Goal: Information Seeking & Learning: Learn about a topic

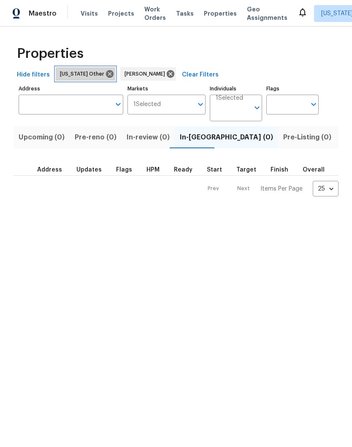
click at [106, 77] on icon at bounding box center [110, 74] width 8 height 8
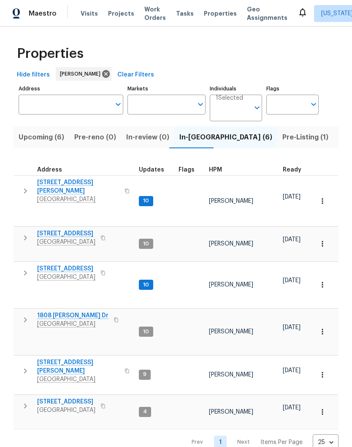
click at [326, 329] on icon "button" at bounding box center [322, 331] width 8 height 8
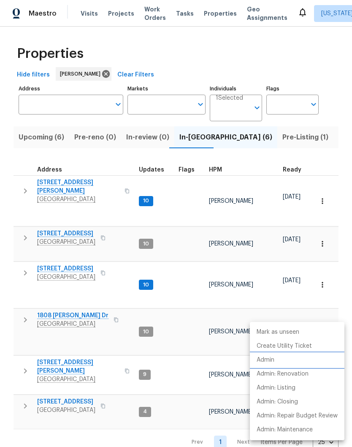
click at [269, 362] on p "Admin" at bounding box center [266, 360] width 18 height 9
click at [189, 320] on div at bounding box center [176, 223] width 352 height 447
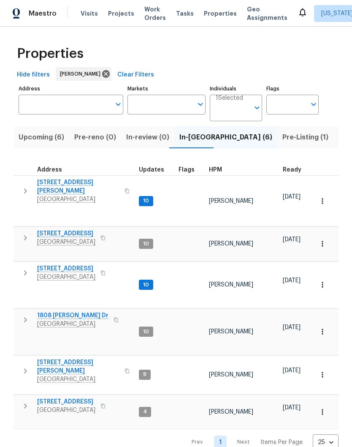
click at [325, 329] on icon "button" at bounding box center [322, 331] width 8 height 8
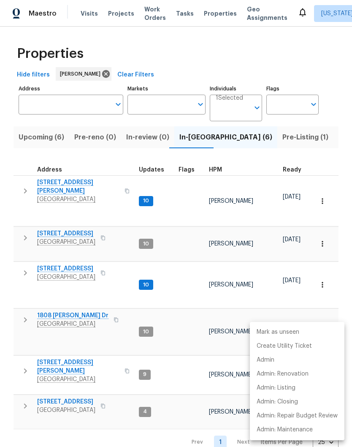
click at [63, 312] on div at bounding box center [176, 223] width 352 height 447
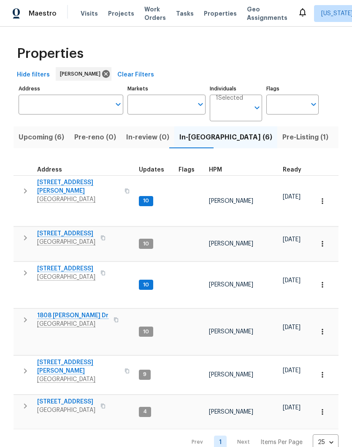
click at [66, 315] on span "1808 [PERSON_NAME] Dr" at bounding box center [72, 315] width 71 height 8
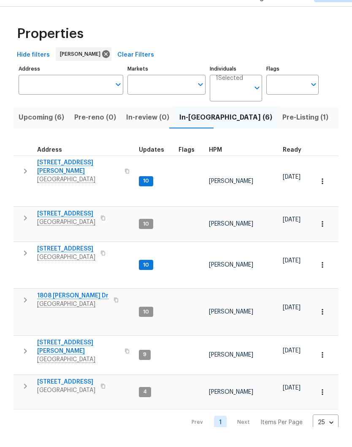
click at [321, 327] on icon "button" at bounding box center [322, 331] width 8 height 8
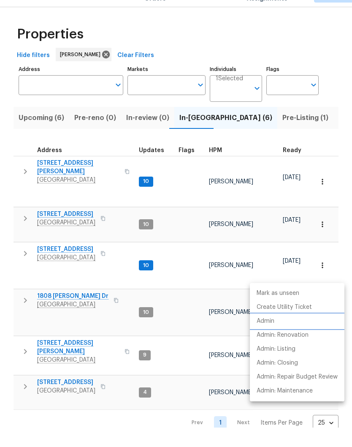
click at [273, 336] on p "Admin" at bounding box center [266, 340] width 18 height 9
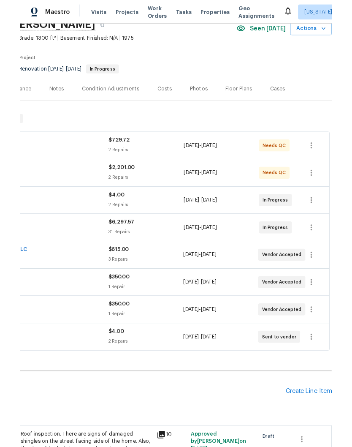
scroll to position [41, 125]
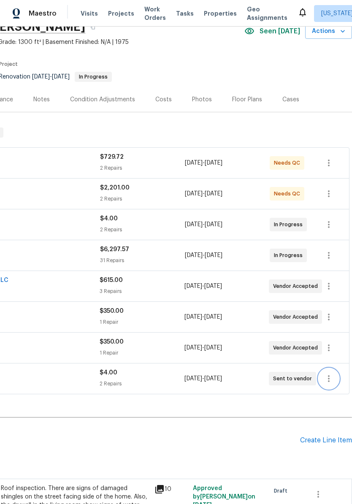
click at [330, 383] on icon "button" at bounding box center [329, 379] width 10 height 10
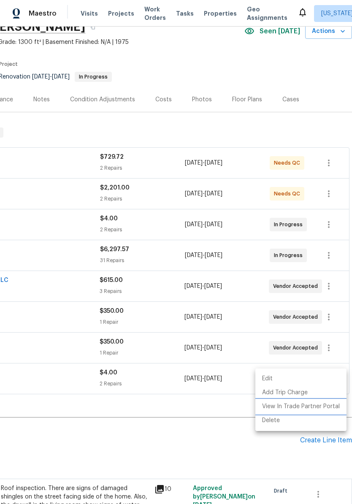
click at [305, 408] on li "View In Trade Partner Portal" at bounding box center [301, 407] width 91 height 14
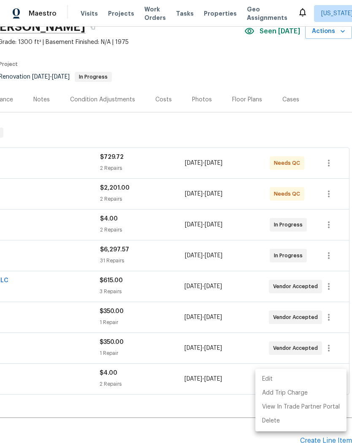
click at [173, 380] on div at bounding box center [176, 223] width 352 height 447
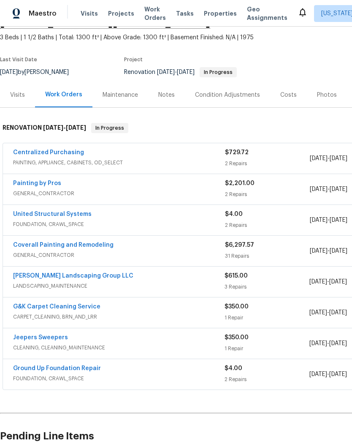
scroll to position [46, 0]
click at [71, 370] on link "Ground Up Foundation Repair" at bounding box center [57, 368] width 88 height 6
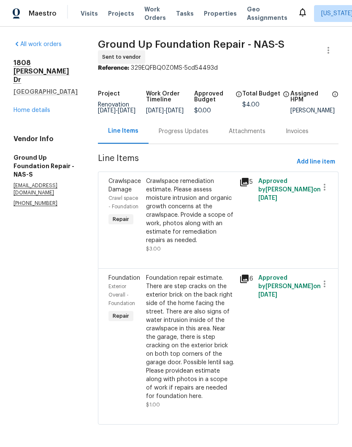
click at [189, 186] on div "Crawlspace remediation estimate. Please assess moisture intrusion and organic g…" at bounding box center [190, 211] width 89 height 68
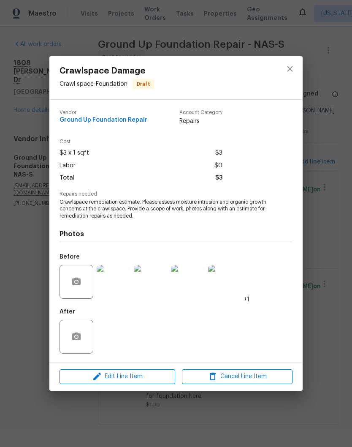
click at [121, 286] on img at bounding box center [114, 282] width 34 height 34
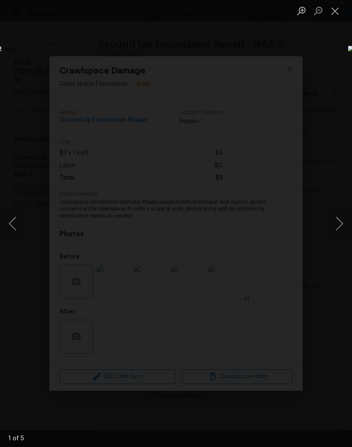
click at [342, 228] on button "Next image" at bounding box center [339, 224] width 25 height 34
click at [340, 224] on button "Next image" at bounding box center [339, 224] width 25 height 34
click at [344, 223] on button "Next image" at bounding box center [339, 224] width 25 height 34
click at [342, 225] on button "Next image" at bounding box center [339, 224] width 25 height 34
click at [340, 227] on button "Next image" at bounding box center [339, 224] width 25 height 34
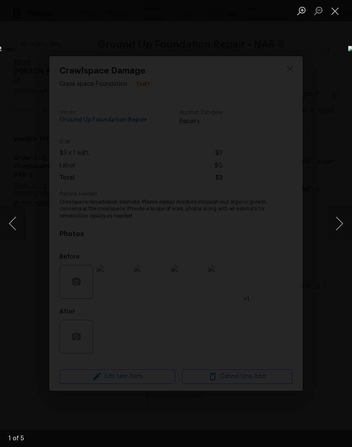
click at [338, 228] on button "Next image" at bounding box center [339, 224] width 25 height 34
click at [337, 227] on button "Next image" at bounding box center [339, 224] width 25 height 34
click at [340, 226] on button "Next image" at bounding box center [339, 224] width 25 height 34
click at [337, 222] on button "Next image" at bounding box center [339, 224] width 25 height 34
click at [334, 11] on button "Close lightbox" at bounding box center [335, 10] width 17 height 15
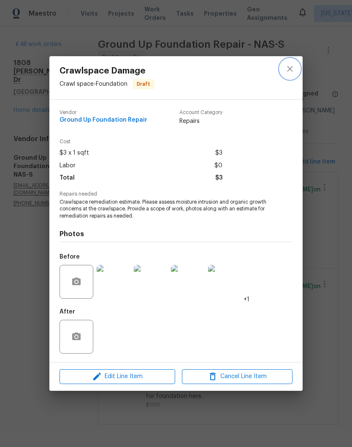
click at [292, 72] on icon "close" at bounding box center [290, 69] width 10 height 10
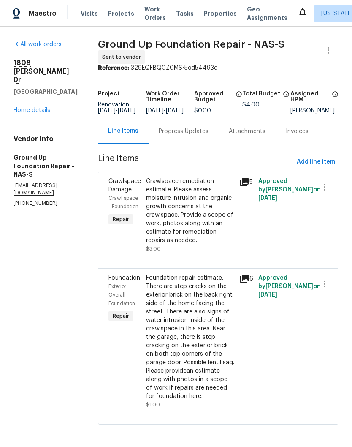
click at [191, 280] on div "Foundation repair estimate. There are step cracks on the exterior brick on the …" at bounding box center [190, 337] width 89 height 127
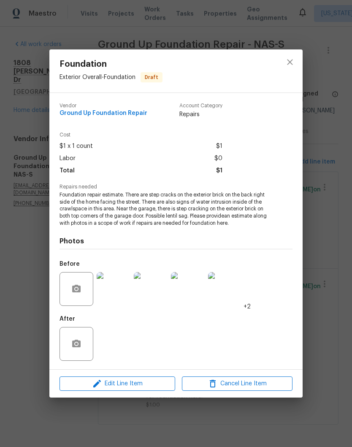
click at [119, 291] on img at bounding box center [114, 289] width 34 height 34
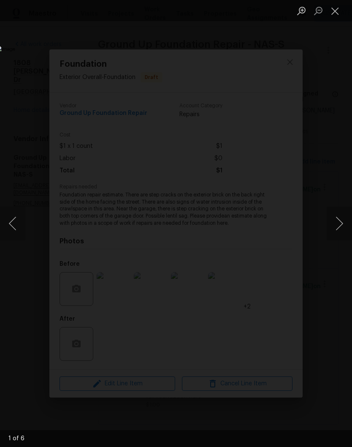
click at [341, 225] on button "Next image" at bounding box center [339, 224] width 25 height 34
click at [340, 224] on button "Next image" at bounding box center [339, 224] width 25 height 34
click at [340, 225] on button "Next image" at bounding box center [339, 224] width 25 height 34
click at [341, 224] on button "Next image" at bounding box center [339, 224] width 25 height 34
click at [339, 227] on button "Next image" at bounding box center [339, 224] width 25 height 34
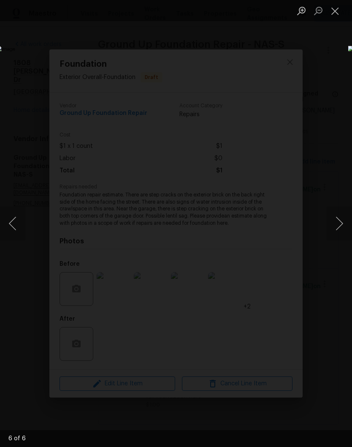
click at [339, 223] on button "Next image" at bounding box center [339, 224] width 25 height 34
click at [339, 226] on button "Next image" at bounding box center [339, 224] width 25 height 34
click at [339, 10] on button "Close lightbox" at bounding box center [335, 10] width 17 height 15
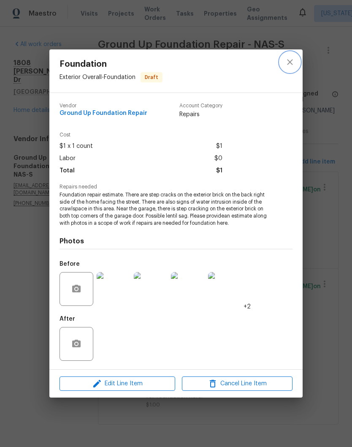
click at [289, 64] on icon "close" at bounding box center [290, 62] width 10 height 10
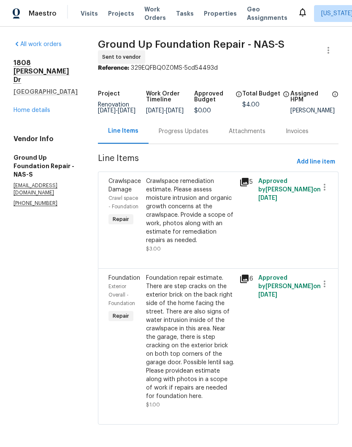
click at [38, 112] on link "Home details" at bounding box center [32, 110] width 37 height 6
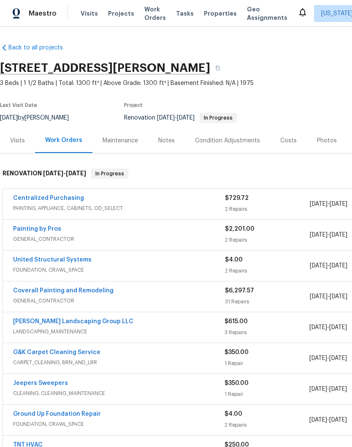
click at [74, 262] on link "United Structural Systems" at bounding box center [52, 260] width 79 height 6
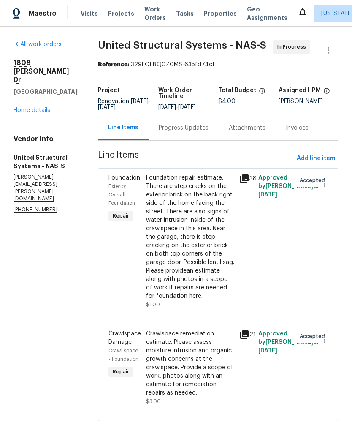
click at [201, 348] on div "Crawlspace remediation estimate. Please assess moisture intrusion and organic g…" at bounding box center [190, 363] width 89 height 68
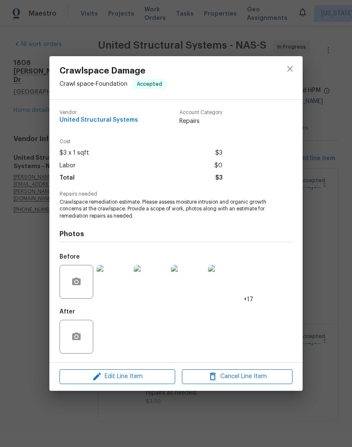
click at [117, 285] on img at bounding box center [114, 282] width 34 height 34
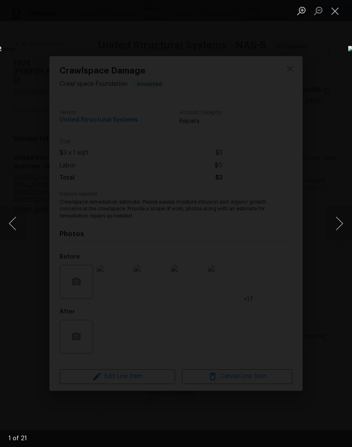
click at [342, 224] on button "Next image" at bounding box center [339, 224] width 25 height 34
click at [339, 12] on button "Close lightbox" at bounding box center [335, 10] width 17 height 15
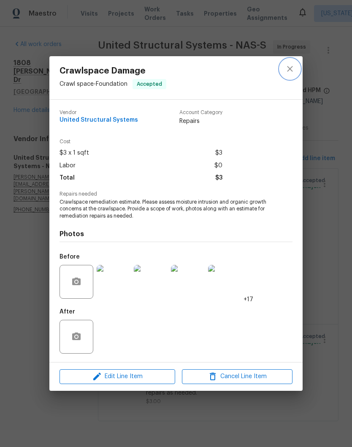
click at [291, 74] on button "close" at bounding box center [290, 69] width 20 height 20
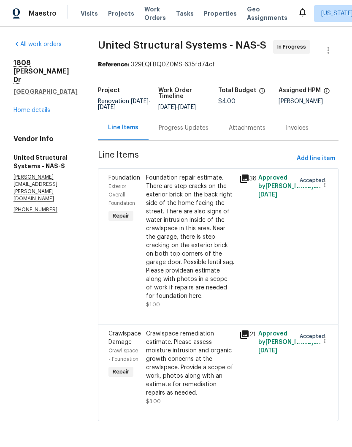
click at [195, 348] on div "Crawlspace remediation estimate. Please assess moisture intrusion and organic g…" at bounding box center [190, 363] width 89 height 68
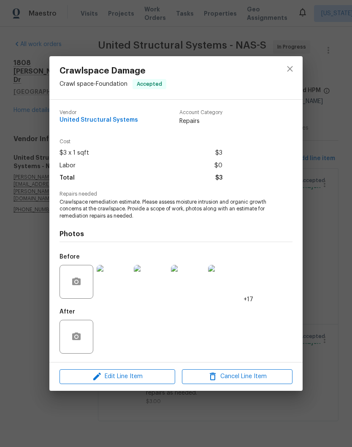
click at [120, 285] on img at bounding box center [114, 282] width 34 height 34
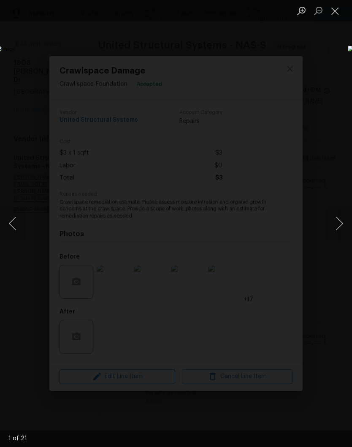
click at [339, 223] on button "Next image" at bounding box center [339, 224] width 25 height 34
click at [338, 228] on button "Next image" at bounding box center [339, 224] width 25 height 34
click at [338, 225] on button "Next image" at bounding box center [339, 224] width 25 height 34
click at [341, 228] on button "Next image" at bounding box center [339, 224] width 25 height 34
click at [343, 228] on button "Next image" at bounding box center [339, 224] width 25 height 34
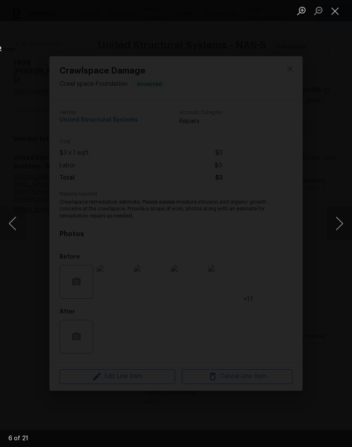
click at [340, 231] on button "Next image" at bounding box center [339, 224] width 25 height 34
click at [343, 231] on button "Next image" at bounding box center [339, 224] width 25 height 34
click at [341, 233] on button "Next image" at bounding box center [339, 224] width 25 height 34
click at [340, 228] on button "Next image" at bounding box center [339, 224] width 25 height 34
click at [343, 227] on button "Next image" at bounding box center [339, 224] width 25 height 34
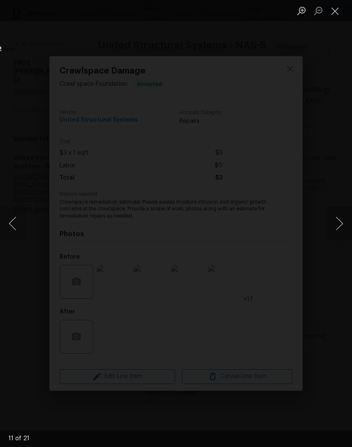
click at [341, 228] on button "Next image" at bounding box center [339, 224] width 25 height 34
click at [344, 229] on button "Next image" at bounding box center [339, 224] width 25 height 34
click at [15, 228] on button "Previous image" at bounding box center [12, 224] width 25 height 34
click at [342, 221] on button "Next image" at bounding box center [339, 224] width 25 height 34
click at [338, 228] on button "Next image" at bounding box center [339, 224] width 25 height 34
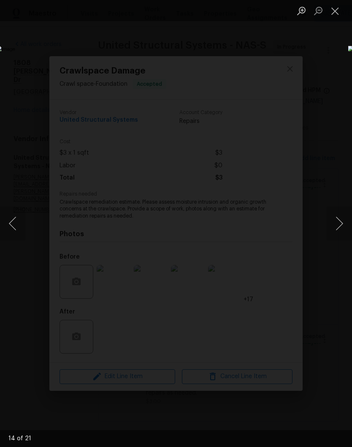
click at [337, 220] on button "Next image" at bounding box center [339, 224] width 25 height 34
click at [339, 226] on button "Next image" at bounding box center [339, 224] width 25 height 34
click at [338, 229] on button "Next image" at bounding box center [339, 224] width 25 height 34
click at [335, 229] on button "Next image" at bounding box center [339, 224] width 25 height 34
click at [337, 228] on button "Next image" at bounding box center [339, 224] width 25 height 34
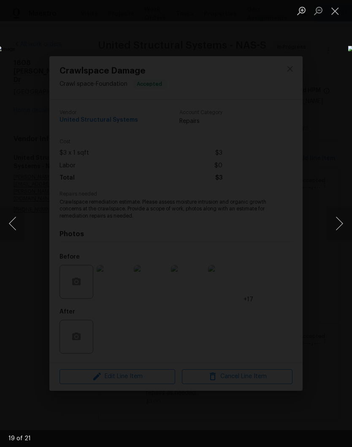
click at [14, 228] on button "Previous image" at bounding box center [12, 224] width 25 height 34
click at [337, 229] on button "Next image" at bounding box center [339, 224] width 25 height 34
click at [340, 222] on button "Next image" at bounding box center [339, 224] width 25 height 34
click at [340, 223] on button "Next image" at bounding box center [339, 224] width 25 height 34
click at [341, 222] on button "Next image" at bounding box center [339, 224] width 25 height 34
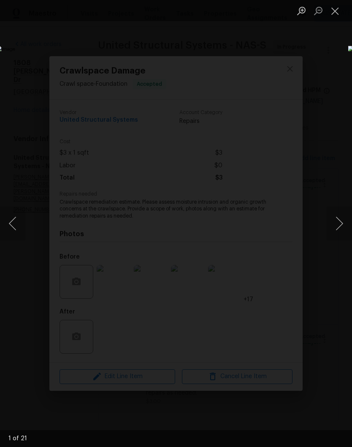
click at [335, 227] on button "Next image" at bounding box center [339, 224] width 25 height 34
click at [339, 220] on button "Next image" at bounding box center [339, 224] width 25 height 34
click at [339, 223] on button "Next image" at bounding box center [339, 224] width 25 height 34
click at [337, 223] on button "Next image" at bounding box center [339, 224] width 25 height 34
click at [341, 224] on button "Next image" at bounding box center [339, 224] width 25 height 34
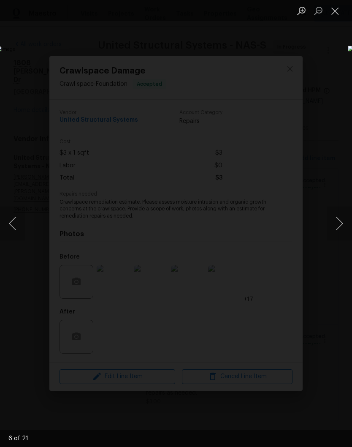
click at [340, 220] on button "Next image" at bounding box center [339, 224] width 25 height 34
click at [340, 225] on button "Next image" at bounding box center [339, 224] width 25 height 34
click at [340, 227] on button "Next image" at bounding box center [339, 224] width 25 height 34
click at [337, 229] on button "Next image" at bounding box center [339, 224] width 25 height 34
click at [339, 226] on button "Next image" at bounding box center [339, 224] width 25 height 34
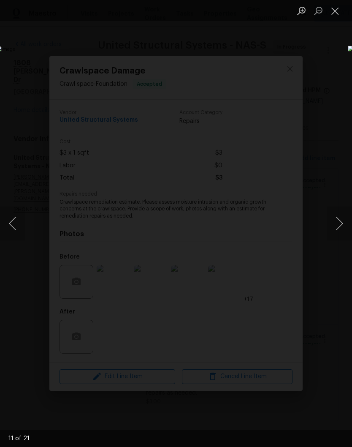
click at [338, 227] on button "Next image" at bounding box center [339, 224] width 25 height 34
click at [342, 223] on button "Next image" at bounding box center [339, 224] width 25 height 34
click at [342, 228] on button "Next image" at bounding box center [339, 224] width 25 height 34
click at [341, 229] on button "Next image" at bounding box center [339, 224] width 25 height 34
click at [338, 224] on button "Next image" at bounding box center [339, 224] width 25 height 34
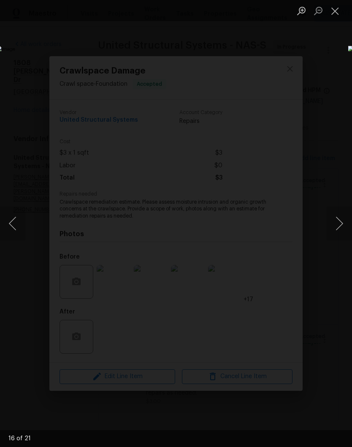
click at [340, 224] on button "Next image" at bounding box center [339, 224] width 25 height 34
click at [339, 227] on button "Next image" at bounding box center [339, 224] width 25 height 34
